Goal: Check status: Check status

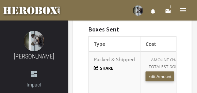
scroll to position [686, 0]
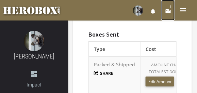
click at [167, 10] on icon "email" at bounding box center [168, 11] width 6 height 6
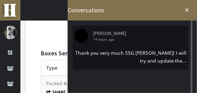
scroll to position [652, 0]
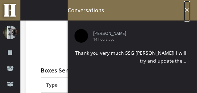
click at [187, 9] on icon "close" at bounding box center [187, 10] width 6 height 6
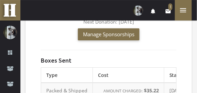
scroll to position [669, 0]
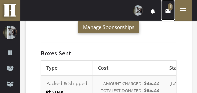
click at [170, 6] on span "1" at bounding box center [171, 6] width 4 height 7
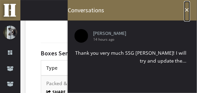
click at [188, 9] on icon "close" at bounding box center [187, 10] width 6 height 6
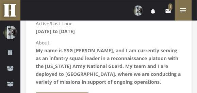
scroll to position [389, 0]
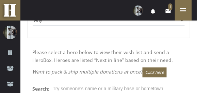
scroll to position [170, 0]
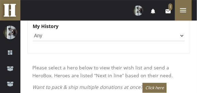
click at [45, 30] on label "My History" at bounding box center [46, 26] width 26 height 8
click at [36, 41] on select "Any None Pending Donations Sponsored" at bounding box center [109, 35] width 152 height 11
click at [37, 41] on select "Any None Pending Donations Sponsored" at bounding box center [109, 35] width 152 height 11
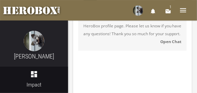
scroll to position [256, 0]
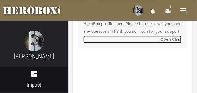
click at [167, 41] on strong "Open Chat" at bounding box center [171, 38] width 21 height 5
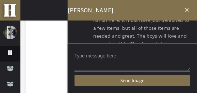
scroll to position [262, 0]
click at [188, 8] on icon "close" at bounding box center [187, 10] width 6 height 6
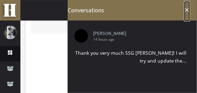
click at [187, 9] on icon "close" at bounding box center [187, 10] width 6 height 6
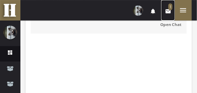
click at [169, 11] on icon "email" at bounding box center [168, 11] width 6 height 6
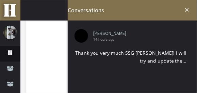
scroll to position [331, 0]
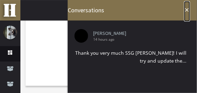
click at [187, 8] on icon "close" at bounding box center [187, 10] width 6 height 6
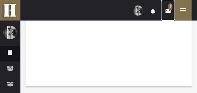
click at [170, 7] on span "1" at bounding box center [171, 6] width 4 height 7
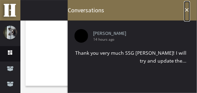
drag, startPoint x: 150, startPoint y: 35, endPoint x: 188, endPoint y: 10, distance: 46.2
click at [188, 10] on icon "close" at bounding box center [187, 10] width 6 height 6
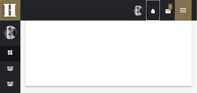
click at [153, 11] on icon "notifications" at bounding box center [153, 11] width 6 height 6
